Goal: Information Seeking & Learning: Find specific fact

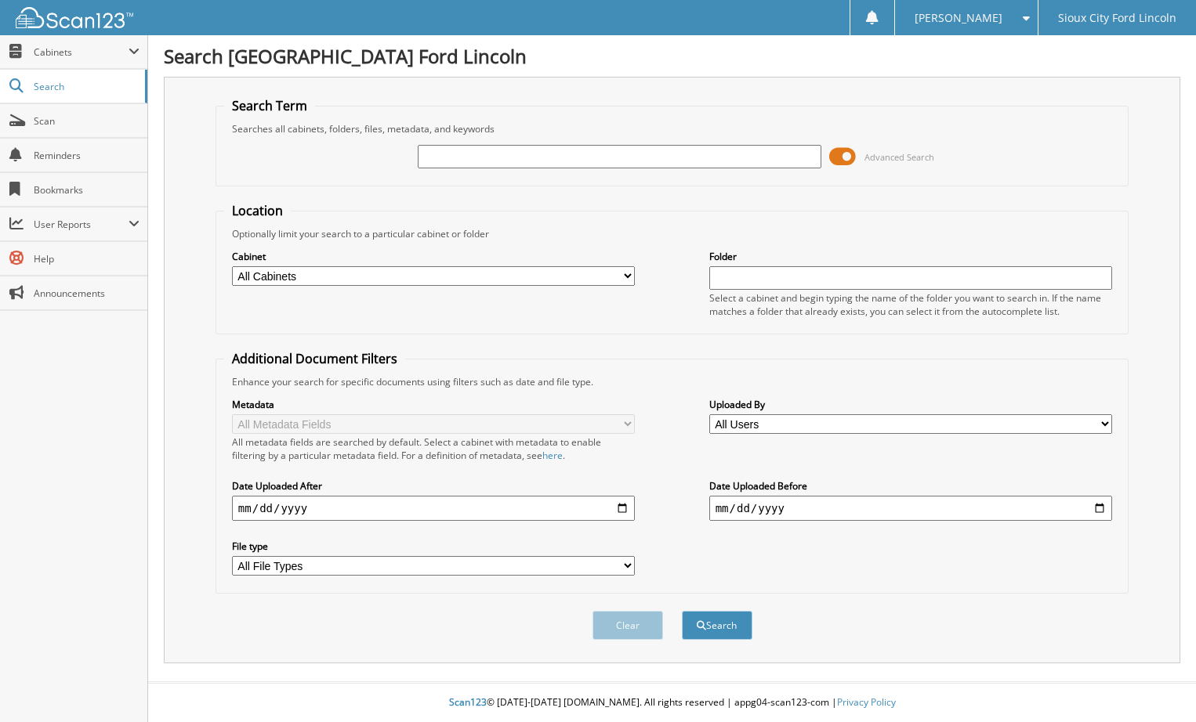
click at [439, 153] on input "text" at bounding box center [619, 157] width 403 height 24
type input "945519"
click at [712, 625] on button "Search" at bounding box center [717, 625] width 71 height 29
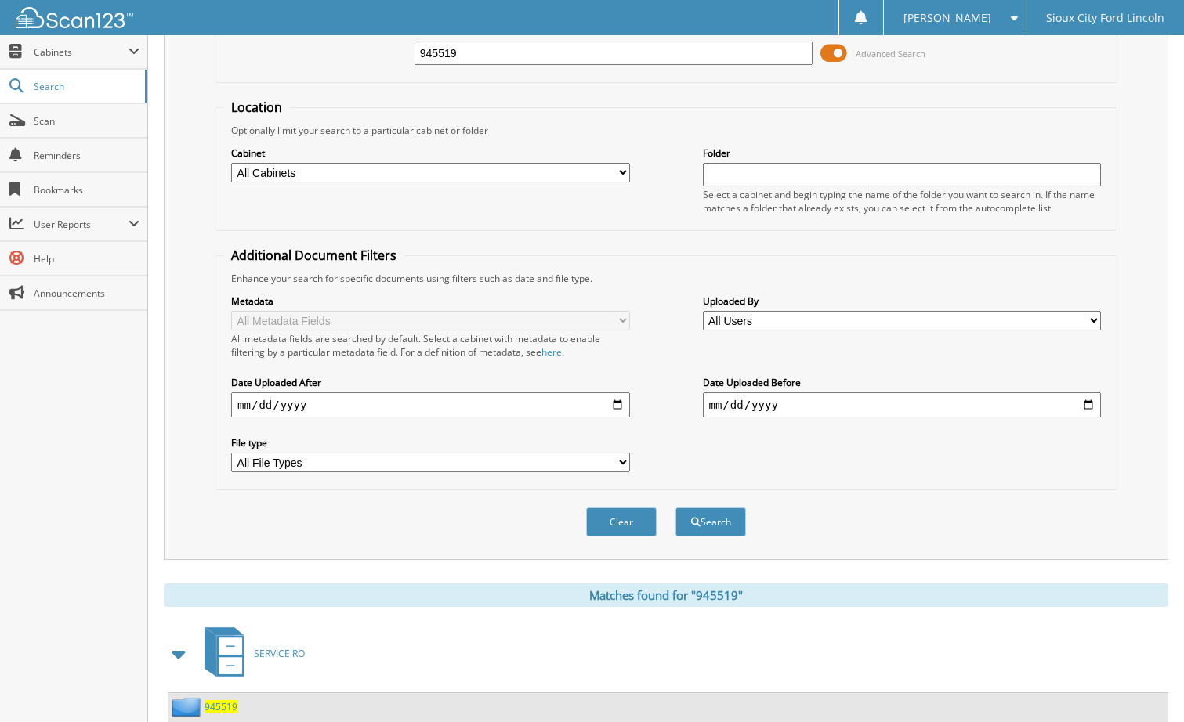
scroll to position [235, 0]
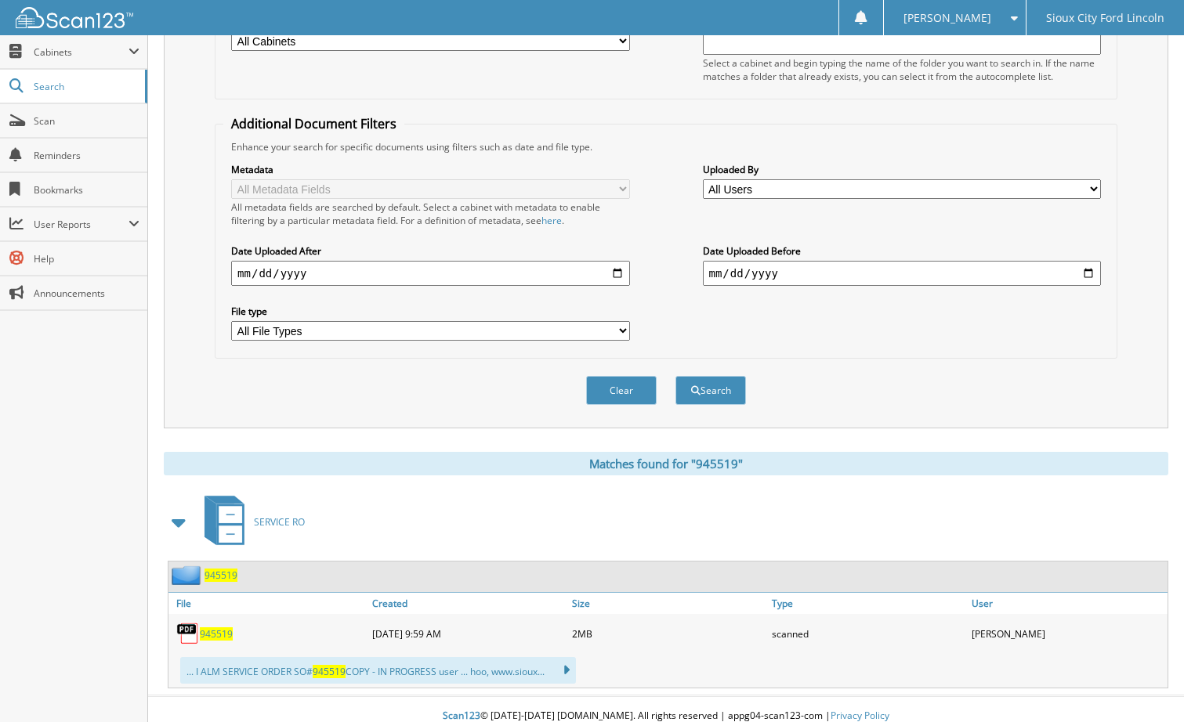
click at [226, 627] on div "945519" at bounding box center [268, 633] width 200 height 31
click at [224, 628] on span "945519" at bounding box center [216, 634] width 33 height 13
